Goal: Use online tool/utility: Use online tool/utility

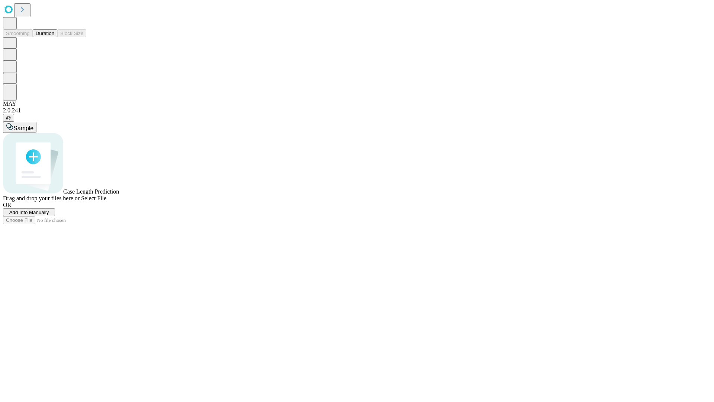
click at [54, 37] on button "Duration" at bounding box center [45, 33] width 25 height 8
click at [106, 201] on span "Select File" at bounding box center [93, 198] width 25 height 6
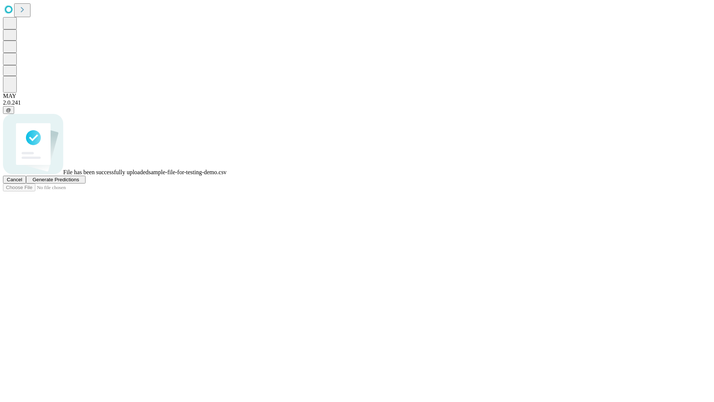
click at [79, 182] on span "Generate Predictions" at bounding box center [55, 180] width 47 height 6
